Goal: Information Seeking & Learning: Learn about a topic

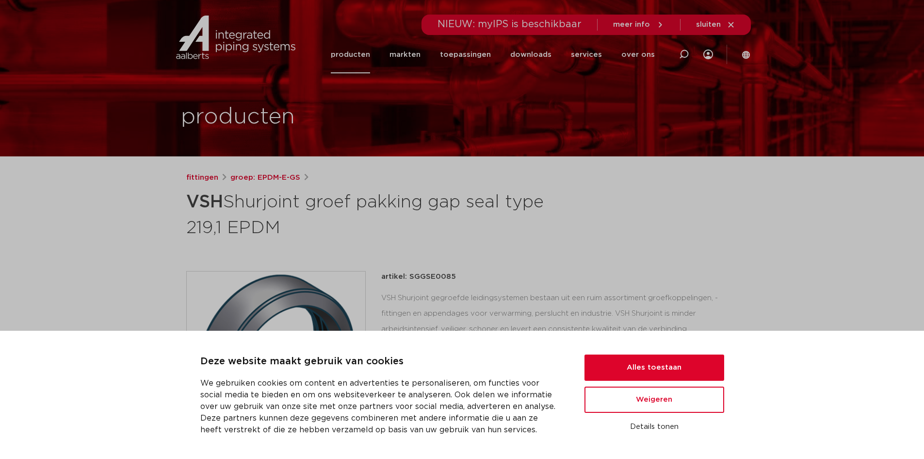
click at [361, 55] on link "producten" at bounding box center [350, 54] width 39 height 37
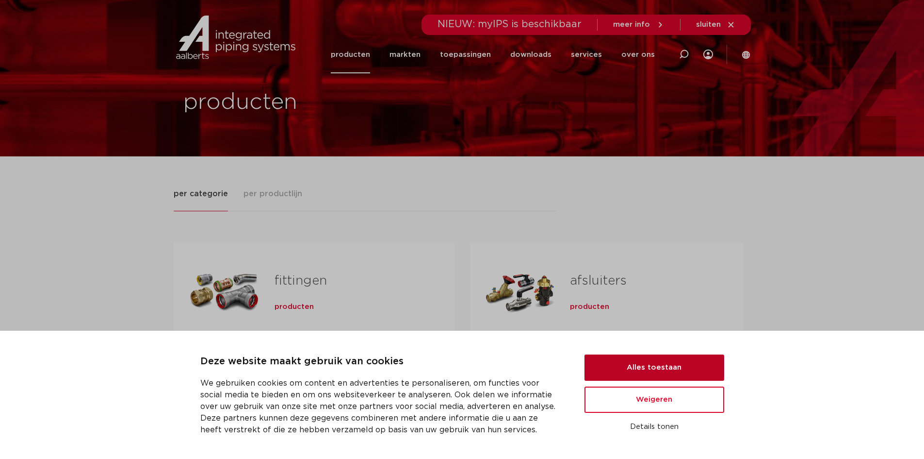
click at [653, 362] on button "Alles toestaan" at bounding box center [655, 367] width 140 height 26
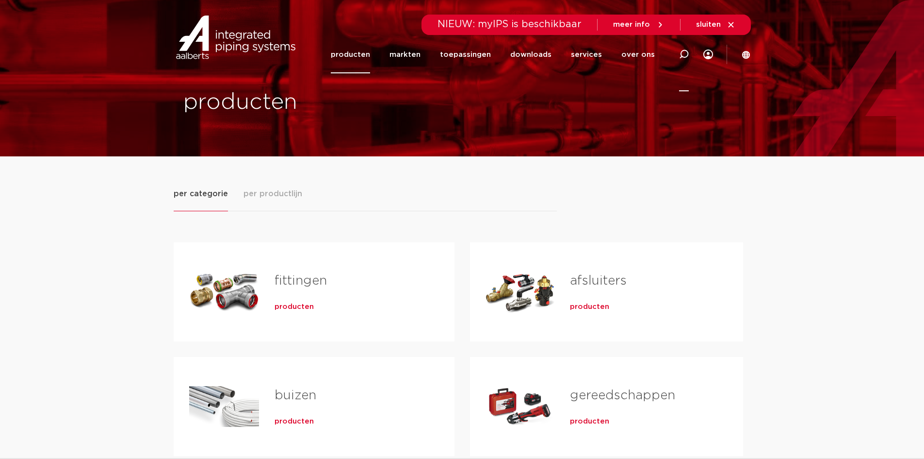
click at [683, 55] on icon at bounding box center [684, 54] width 10 height 10
type input "vlakke pakking"
click button "Zoeken" at bounding box center [0, 0] width 0 height 0
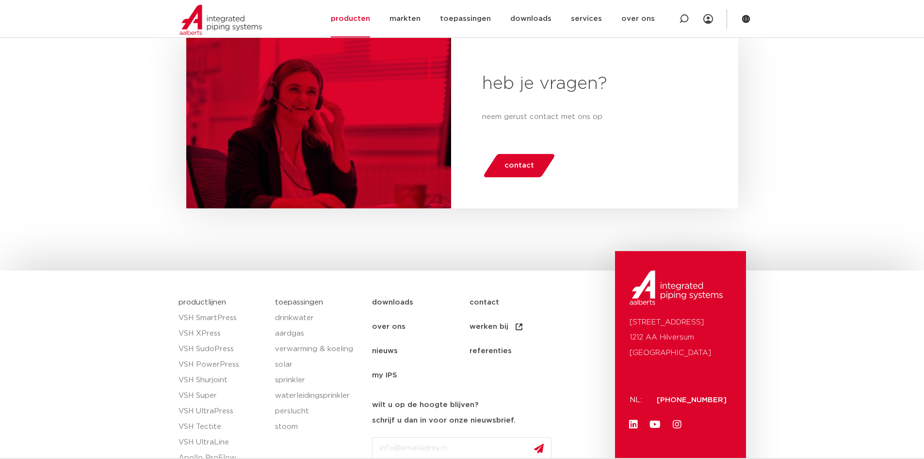
scroll to position [582, 0]
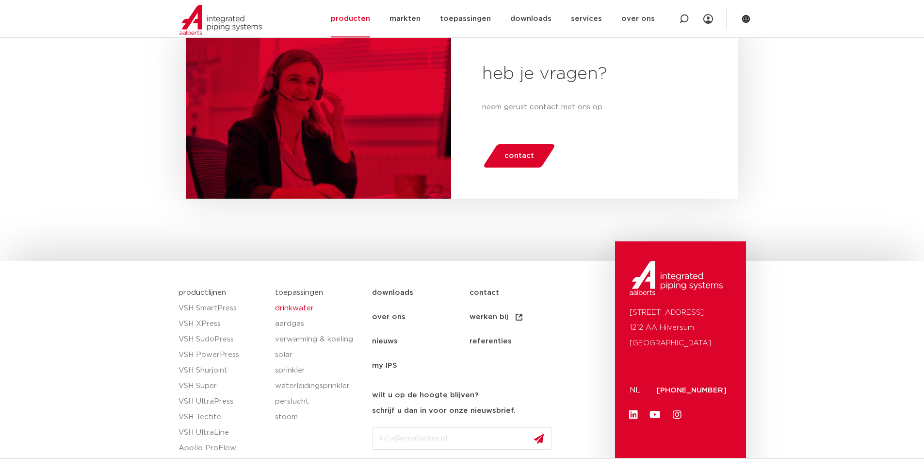
click at [303, 311] on link "drinkwater" at bounding box center [318, 308] width 87 height 16
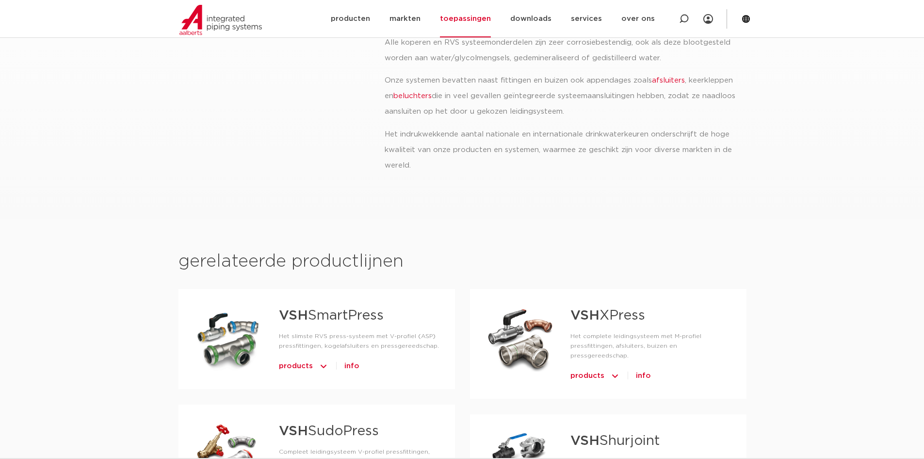
scroll to position [243, 0]
